Goal: Task Accomplishment & Management: Use online tool/utility

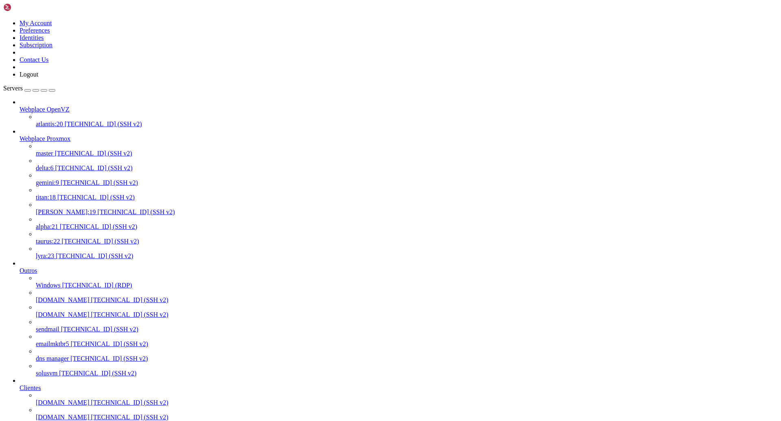
scroll to position [564, 0]
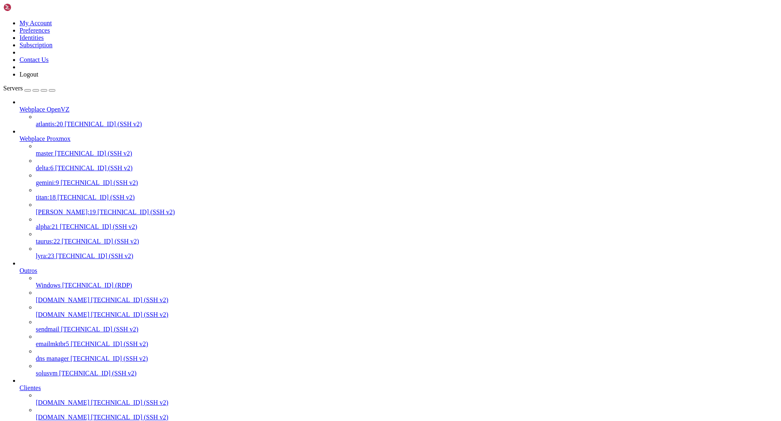
drag, startPoint x: 102, startPoint y: 77, endPoint x: 131, endPoint y: 0, distance: 82.4
click at [65, 208] on span "[PERSON_NAME]:19" at bounding box center [66, 211] width 60 height 7
click at [67, 208] on span "[PERSON_NAME]:19" at bounding box center [66, 211] width 60 height 7
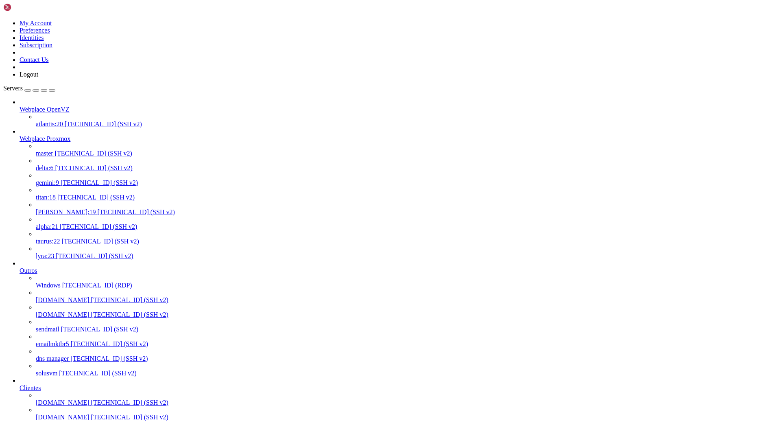
drag, startPoint x: 263, startPoint y: 1362, endPoint x: 201, endPoint y: 1362, distance: 61.4
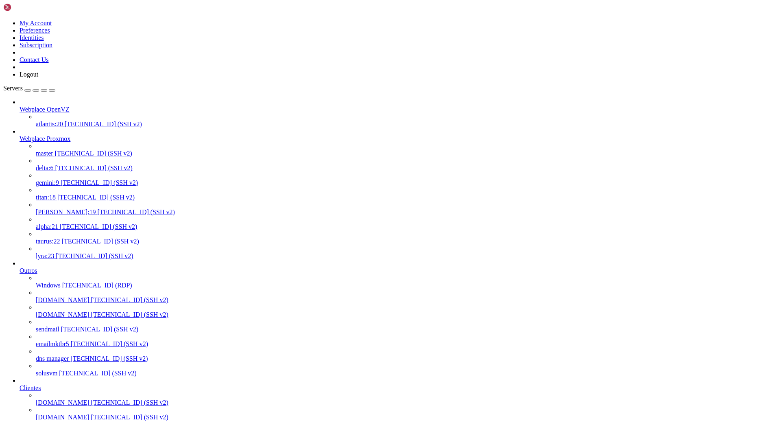
copy x-row "santazita.com.br"
click at [68, 238] on link "taurus:22 [TECHNICAL_ID] (SSH v2)" at bounding box center [407, 241] width 742 height 7
